Goal: Transaction & Acquisition: Purchase product/service

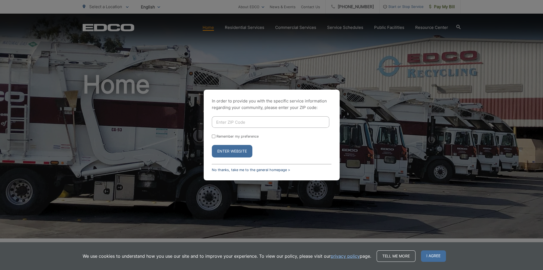
click at [254, 170] on link "No thanks, take me to the general homepage >" at bounding box center [251, 170] width 78 height 4
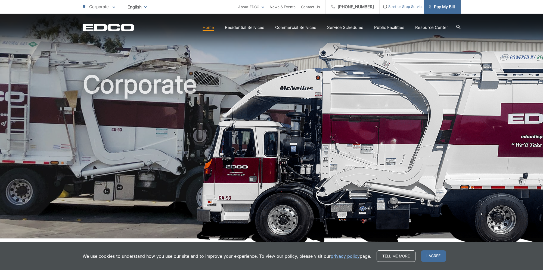
click at [442, 5] on span "Pay My Bill" at bounding box center [442, 7] width 26 height 7
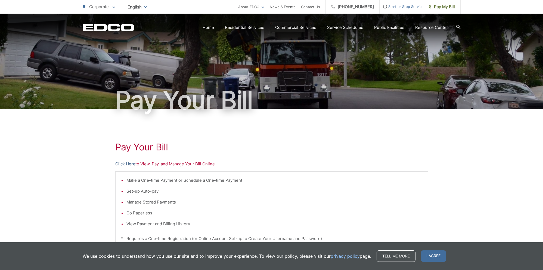
click at [127, 164] on link "Click Here" at bounding box center [125, 164] width 20 height 7
